Goal: Find specific page/section: Find specific page/section

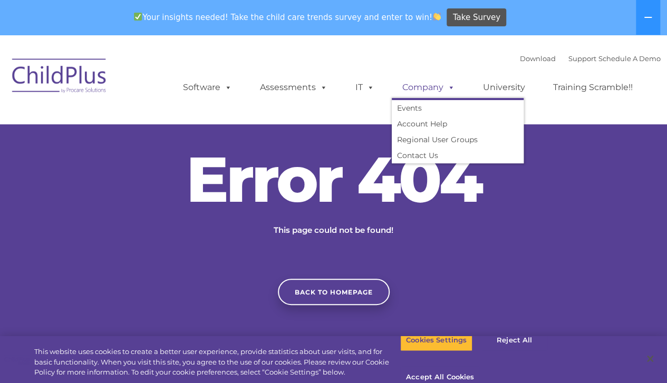
click at [415, 91] on link "Company" at bounding box center [429, 87] width 74 height 21
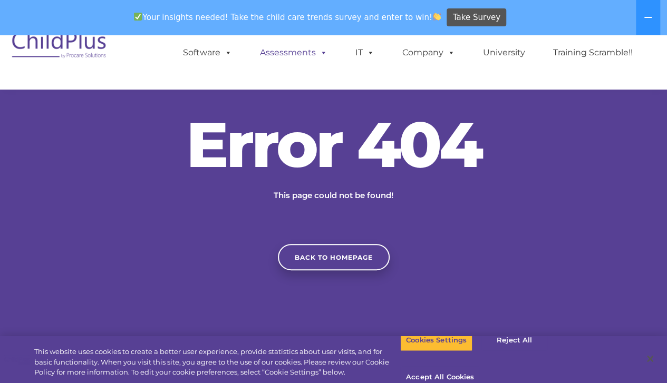
click at [308, 59] on link "Assessments" at bounding box center [293, 52] width 89 height 21
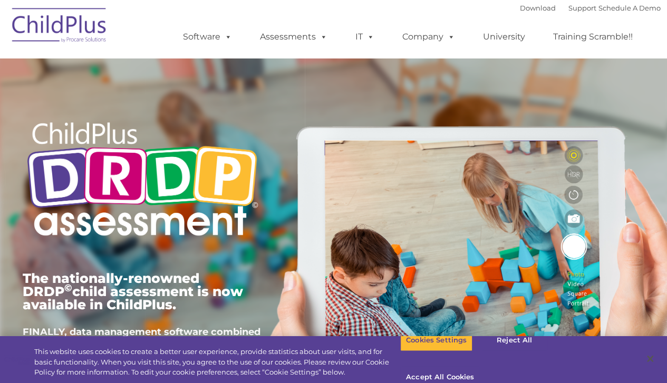
type input ""
